Goal: Book appointment/travel/reservation

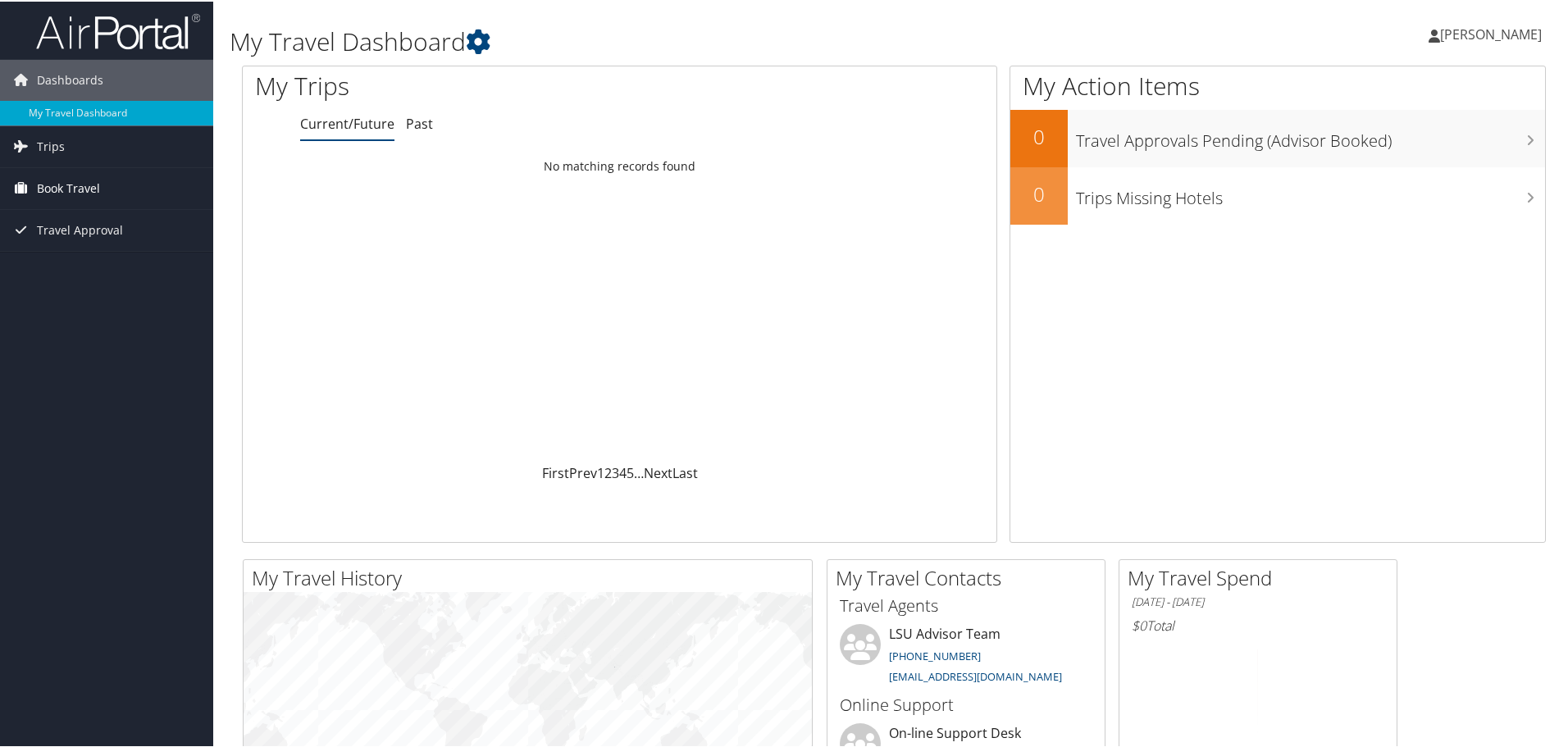
click at [74, 182] on span "Book Travel" at bounding box center [68, 187] width 63 height 41
click at [46, 185] on span "Book Travel" at bounding box center [68, 187] width 63 height 41
click at [66, 241] on link "Book/Manage Online Trips" at bounding box center [106, 244] width 213 height 25
